Goal: Task Accomplishment & Management: Manage account settings

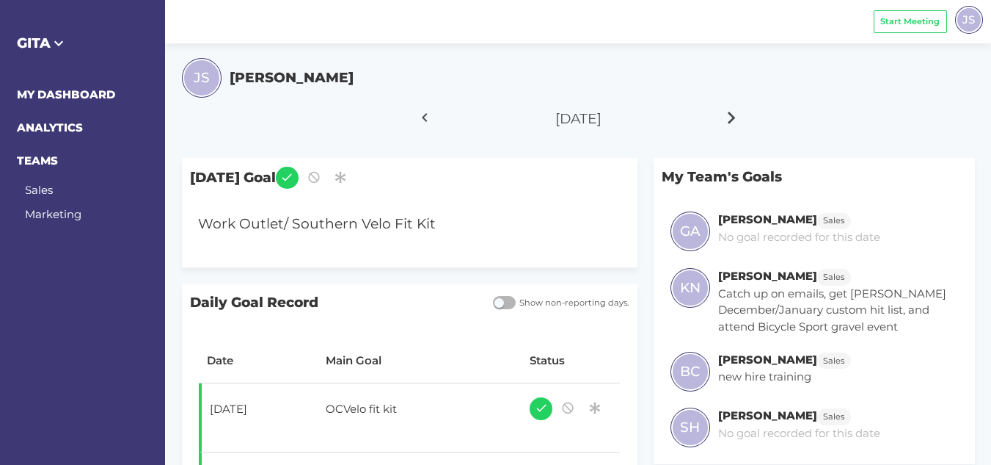
click at [734, 114] on icon at bounding box center [732, 117] width 25 height 37
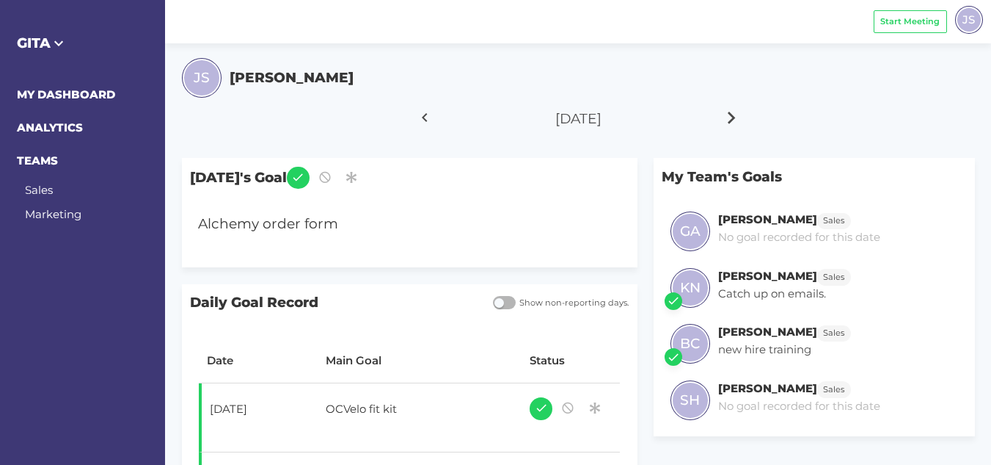
click at [734, 114] on icon at bounding box center [732, 117] width 25 height 37
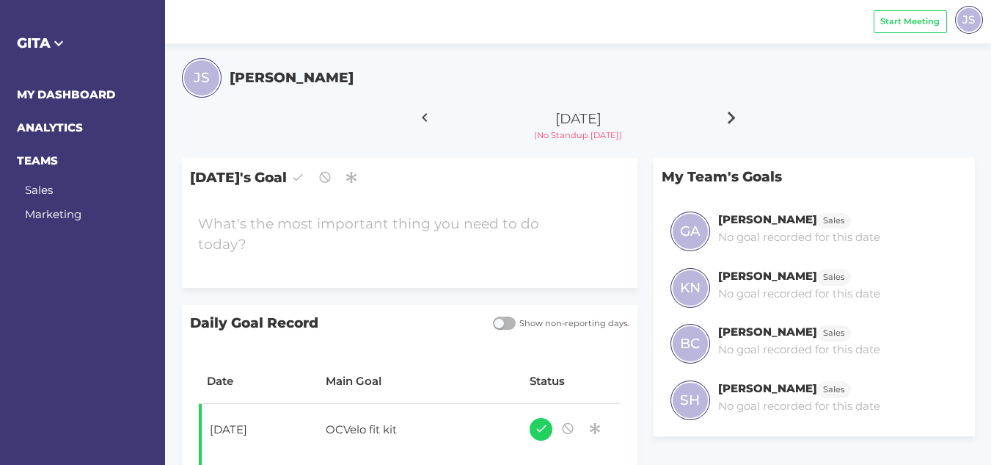
click at [734, 114] on icon at bounding box center [732, 117] width 25 height 37
click at [418, 216] on div at bounding box center [391, 234] width 403 height 58
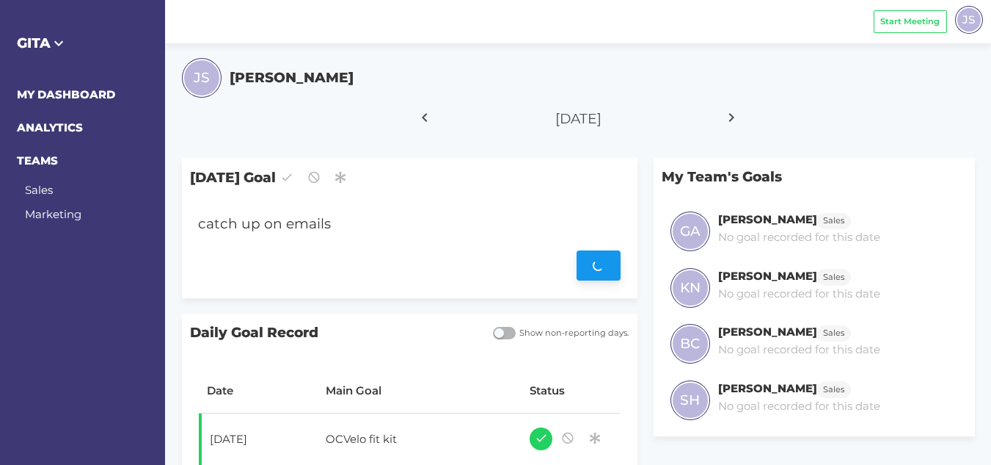
click at [585, 262] on div "Save" at bounding box center [409, 266] width 423 height 30
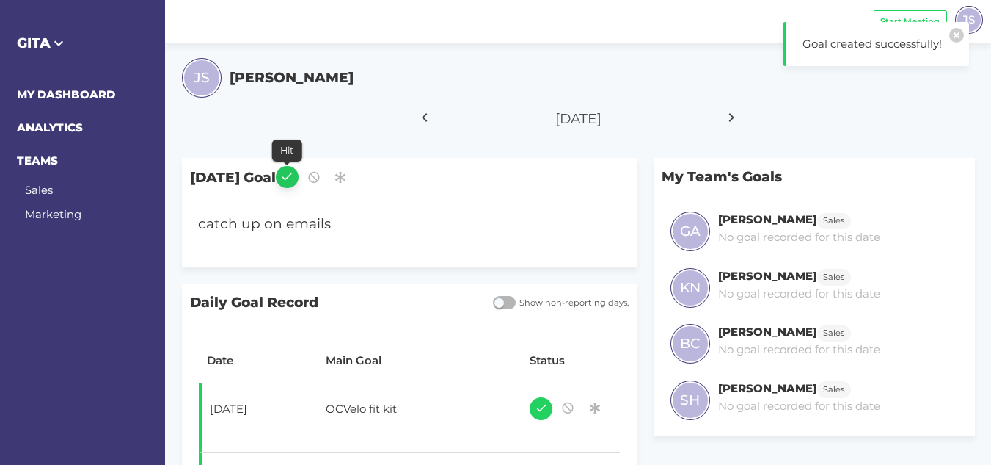
click at [294, 175] on button "button" at bounding box center [287, 177] width 23 height 23
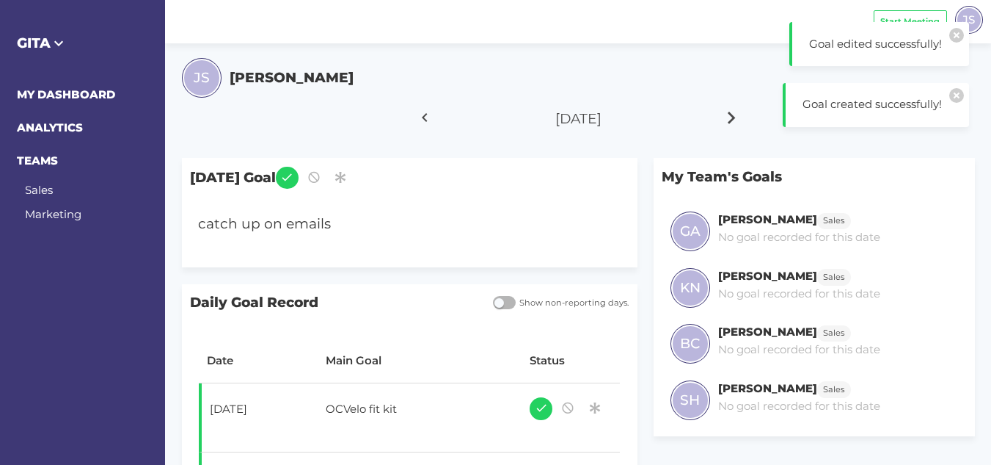
click at [742, 114] on icon at bounding box center [732, 117] width 25 height 37
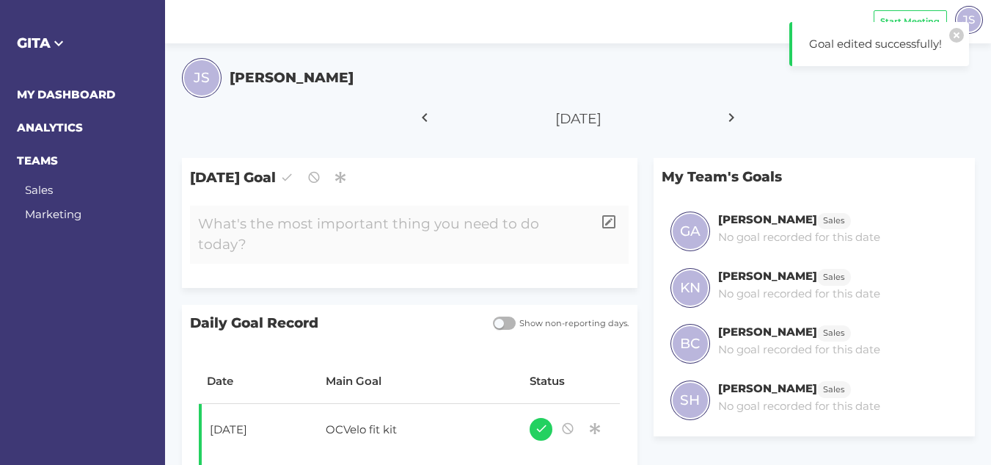
click at [371, 231] on div at bounding box center [391, 234] width 403 height 58
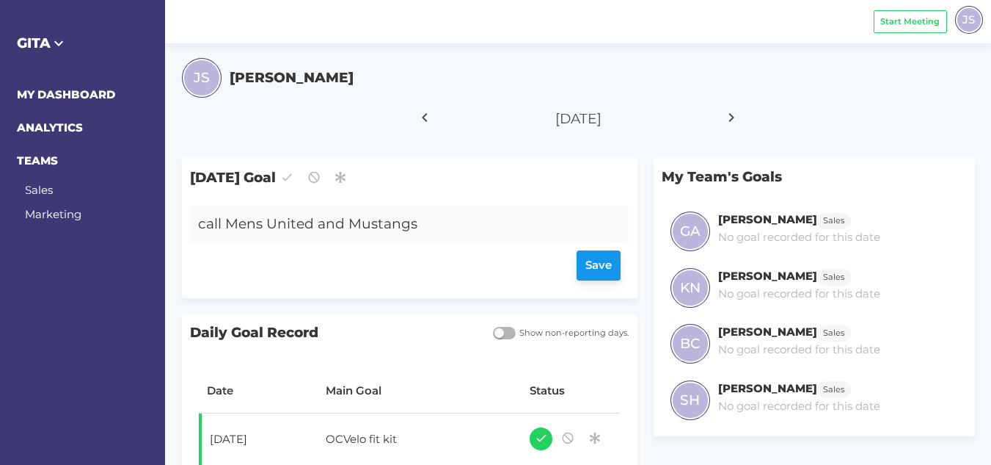
click at [580, 264] on div "Save" at bounding box center [409, 266] width 423 height 30
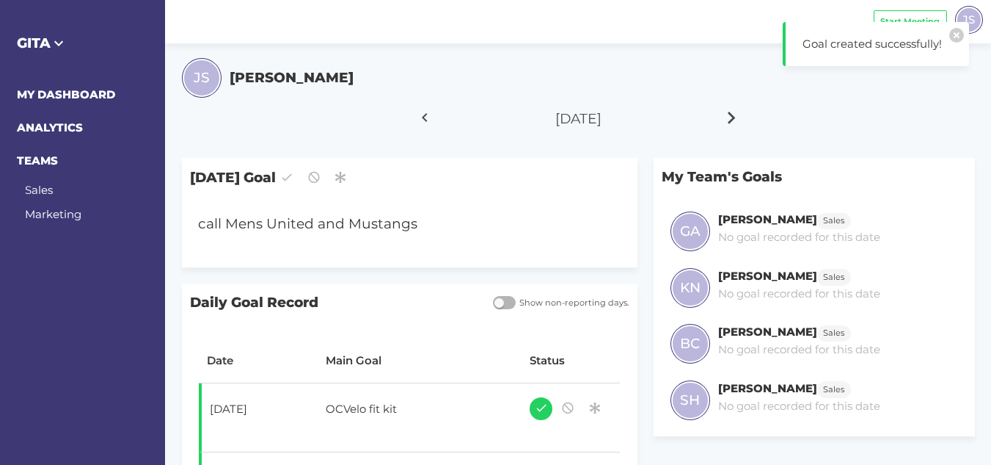
click at [734, 119] on icon at bounding box center [732, 117] width 25 height 37
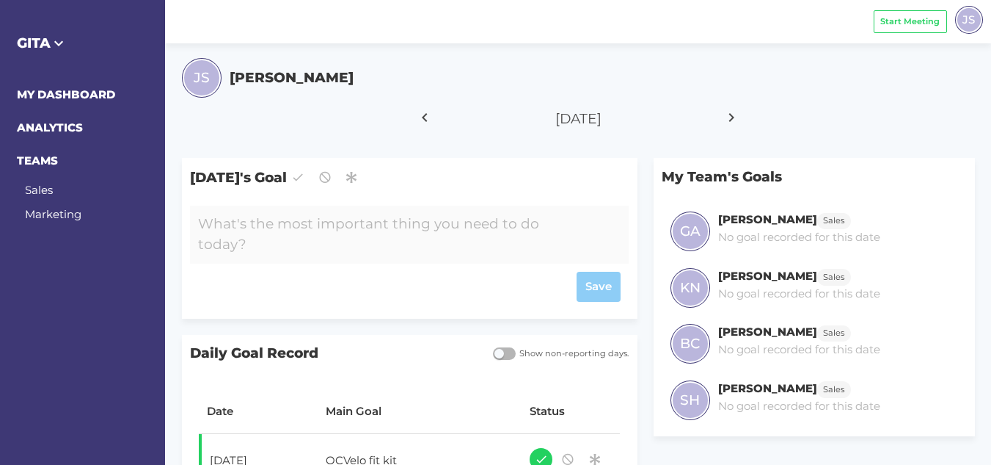
click at [387, 241] on div at bounding box center [391, 234] width 403 height 58
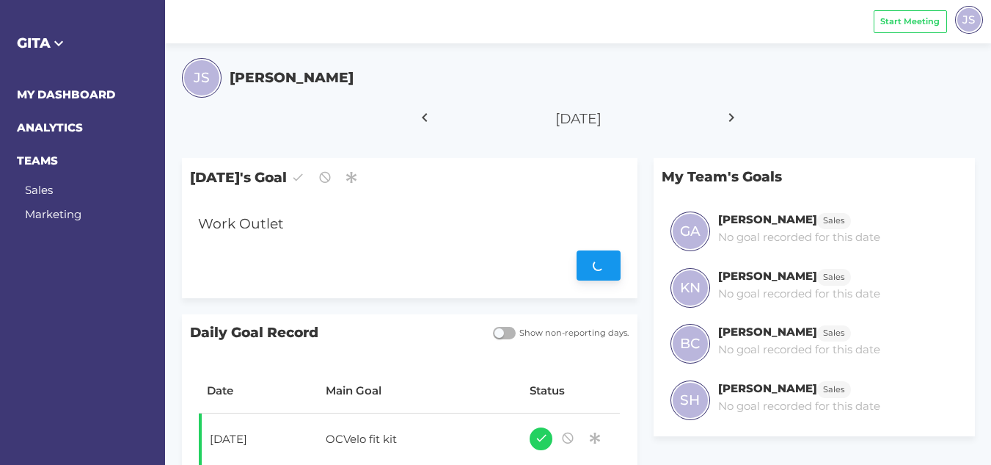
click at [586, 265] on div "Save" at bounding box center [409, 266] width 423 height 30
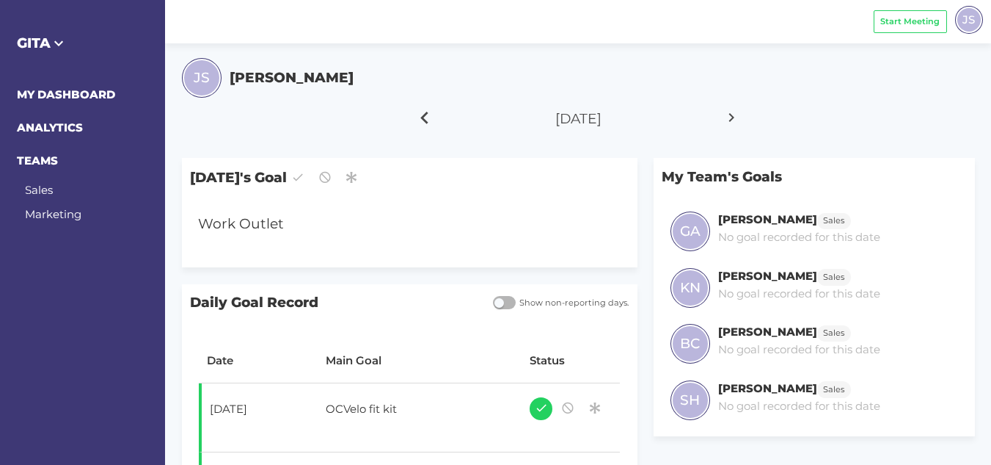
click at [418, 122] on icon at bounding box center [424, 117] width 25 height 37
click at [729, 121] on icon at bounding box center [732, 117] width 25 height 37
click at [432, 121] on icon at bounding box center [424, 117] width 25 height 37
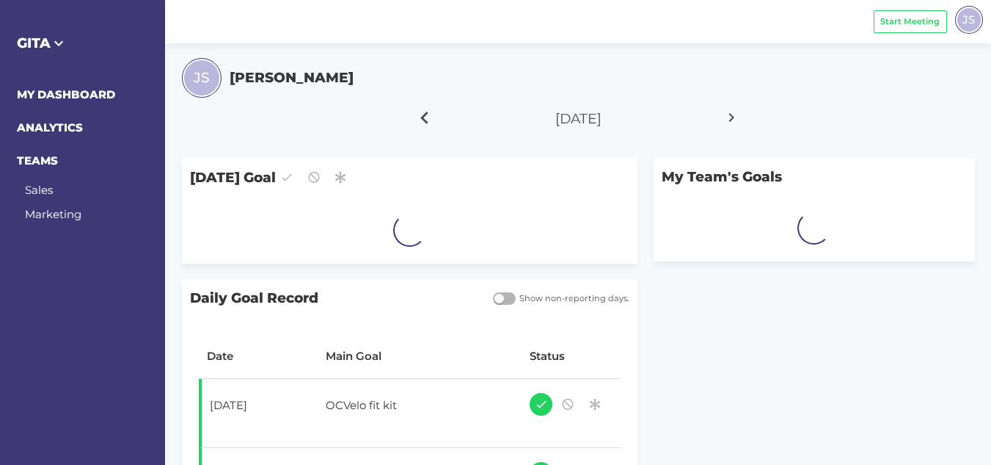
click at [432, 121] on icon at bounding box center [424, 117] width 25 height 37
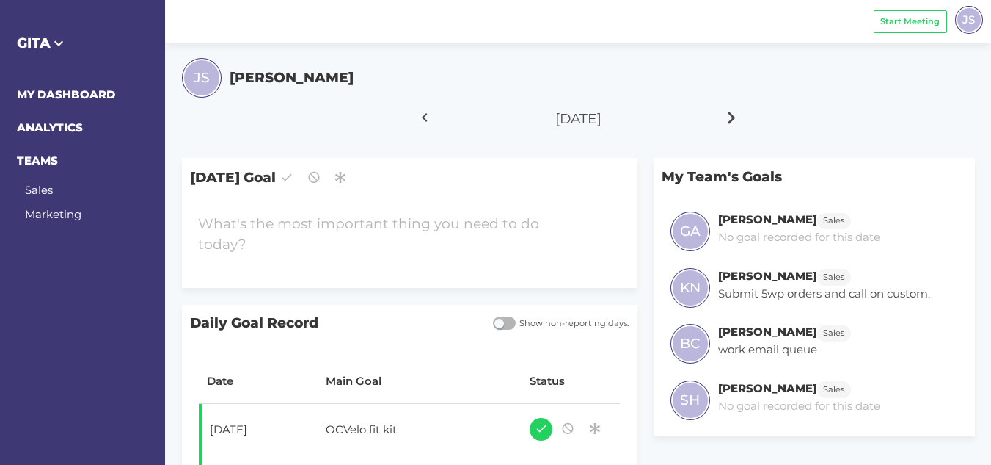
click at [740, 113] on icon at bounding box center [732, 117] width 25 height 37
